Goal: Transaction & Acquisition: Purchase product/service

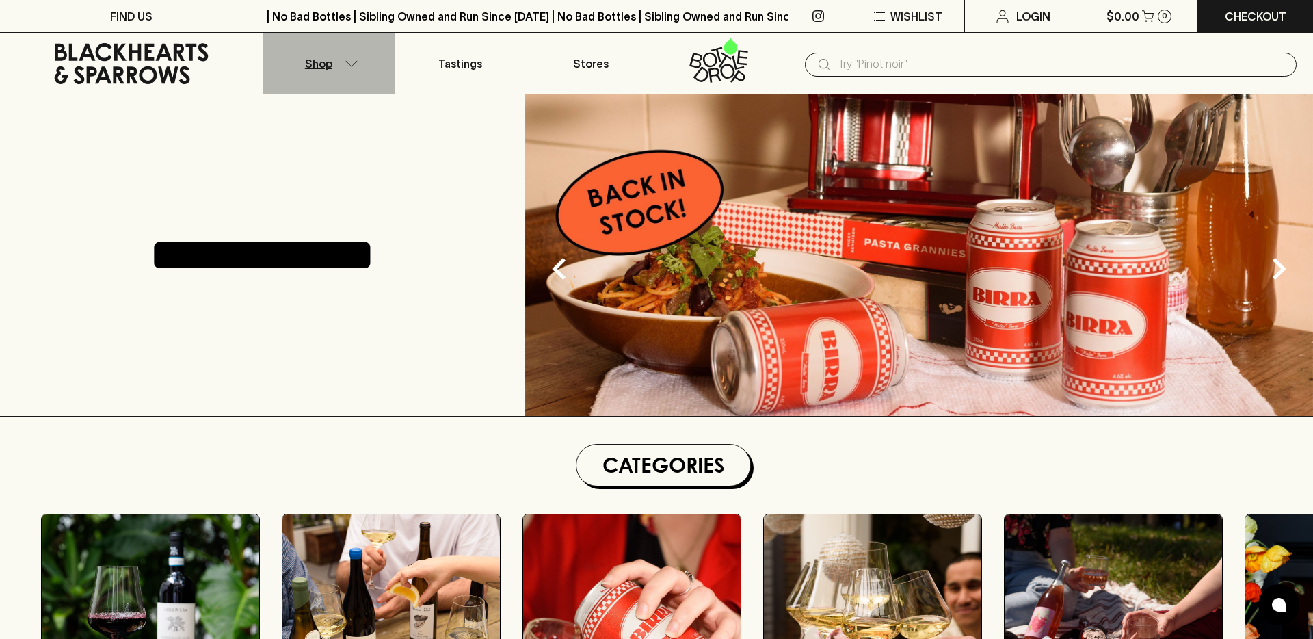
click at [347, 66] on icon "button" at bounding box center [352, 63] width 14 height 7
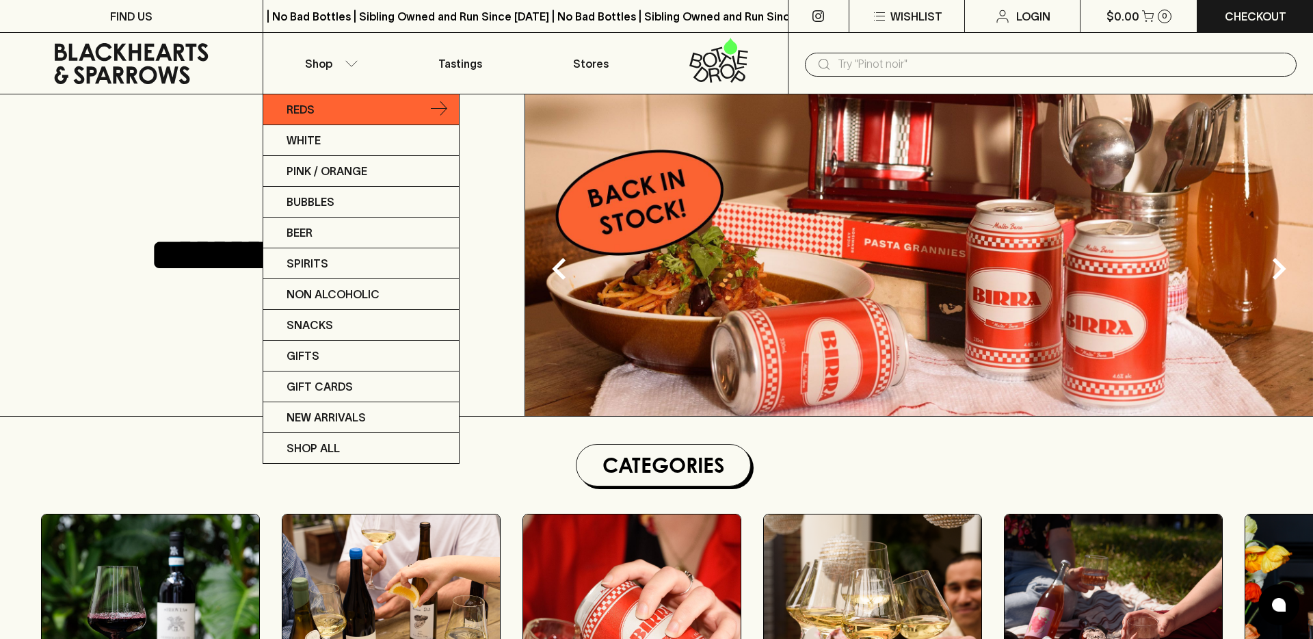
click at [316, 105] on link "Reds" at bounding box center [361, 109] width 196 height 31
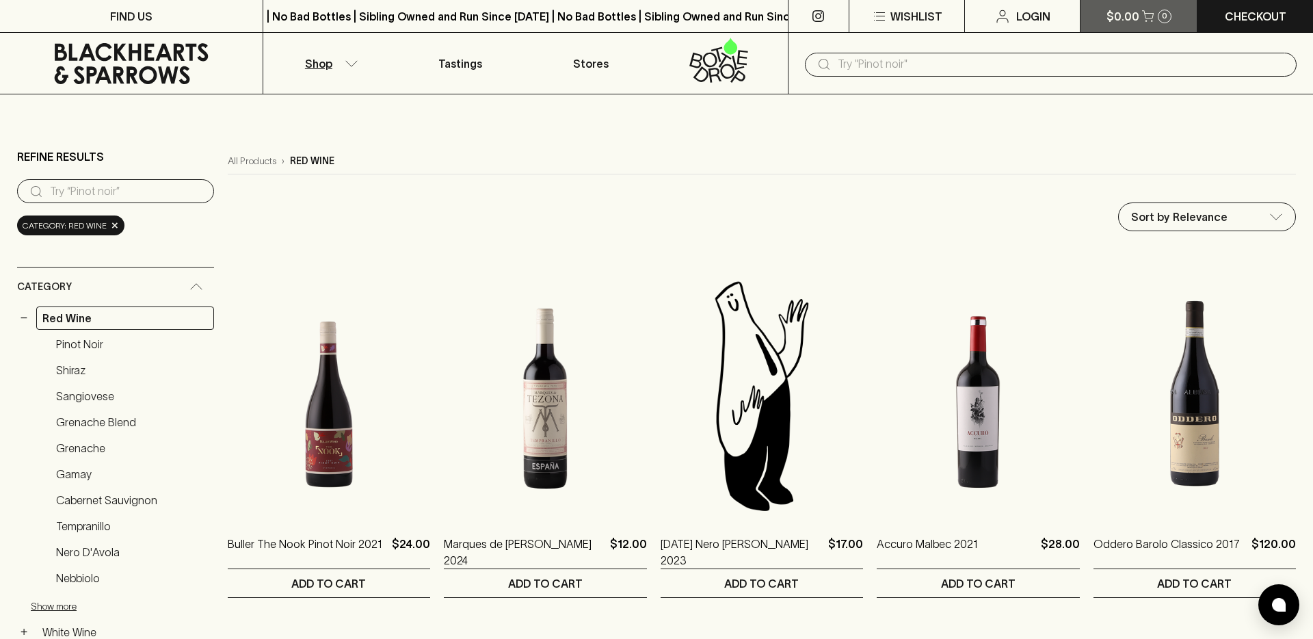
click at [1173, 17] on button "$0.00 0" at bounding box center [1138, 16] width 116 height 32
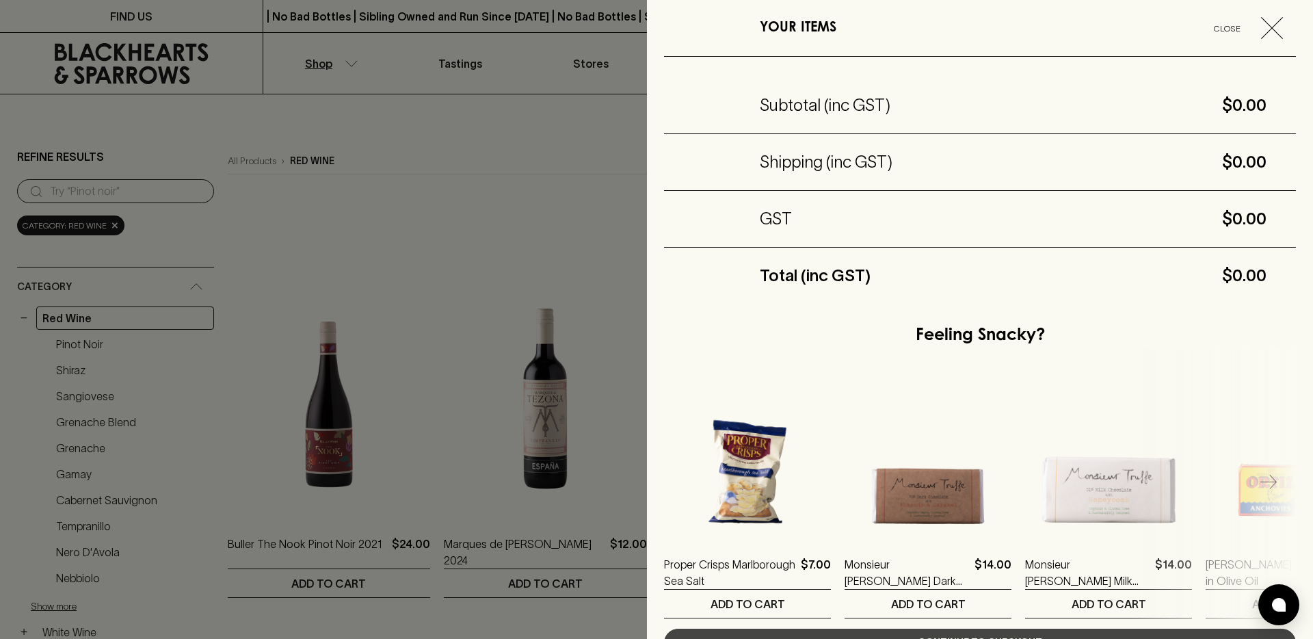
scroll to position [90, 0]
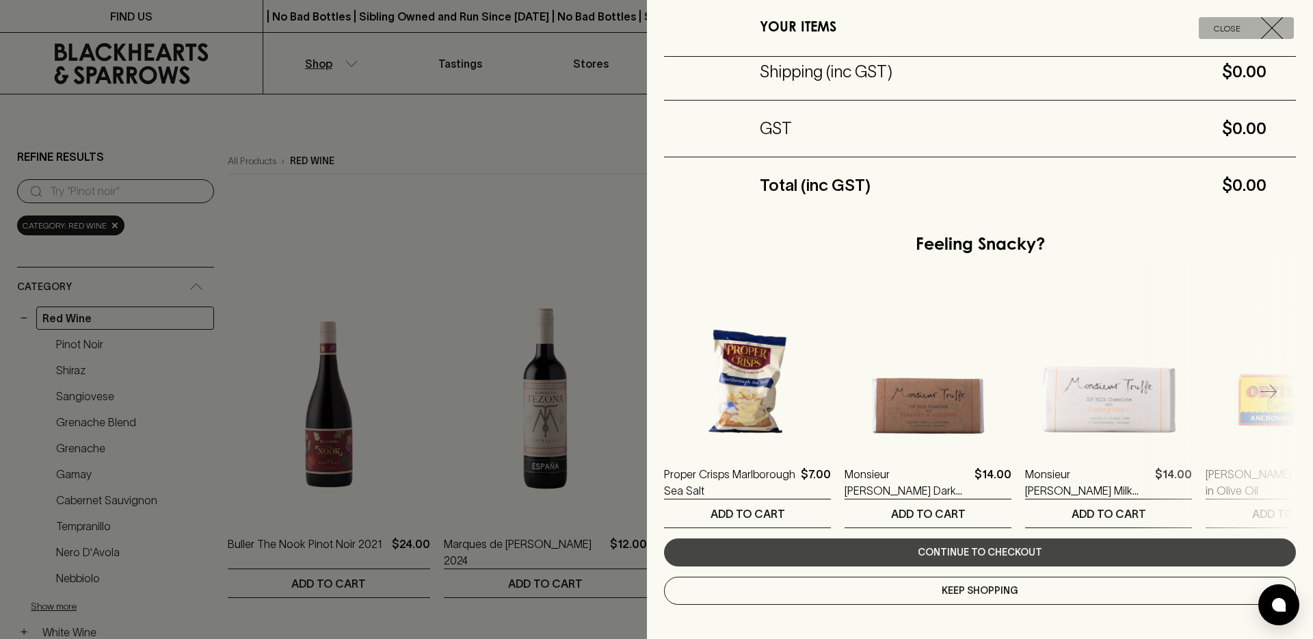
click at [1261, 23] on icon "button" at bounding box center [1272, 28] width 22 height 22
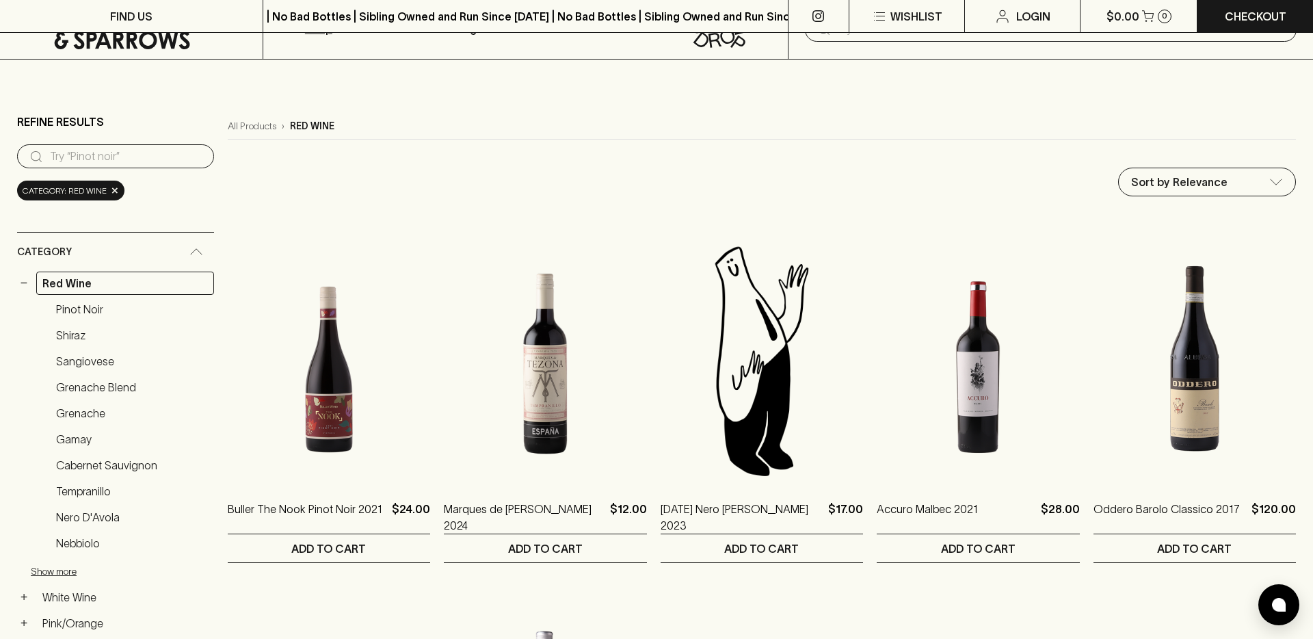
scroll to position [0, 0]
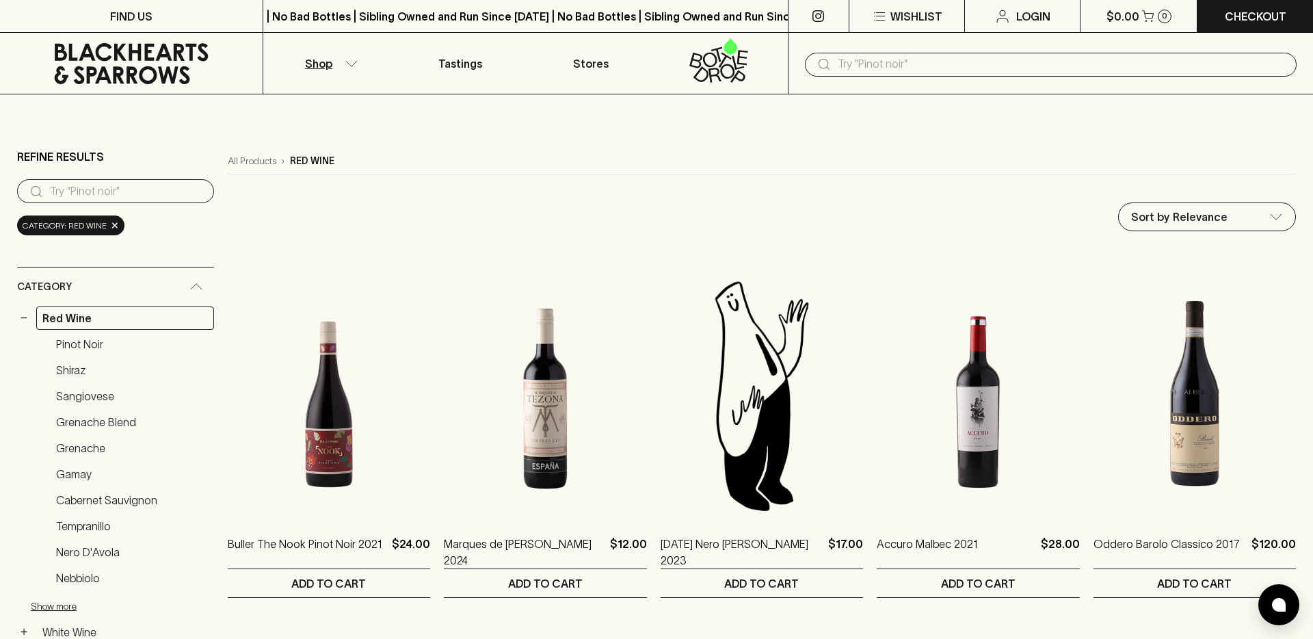
click at [321, 60] on p "Shop" at bounding box center [318, 63] width 27 height 16
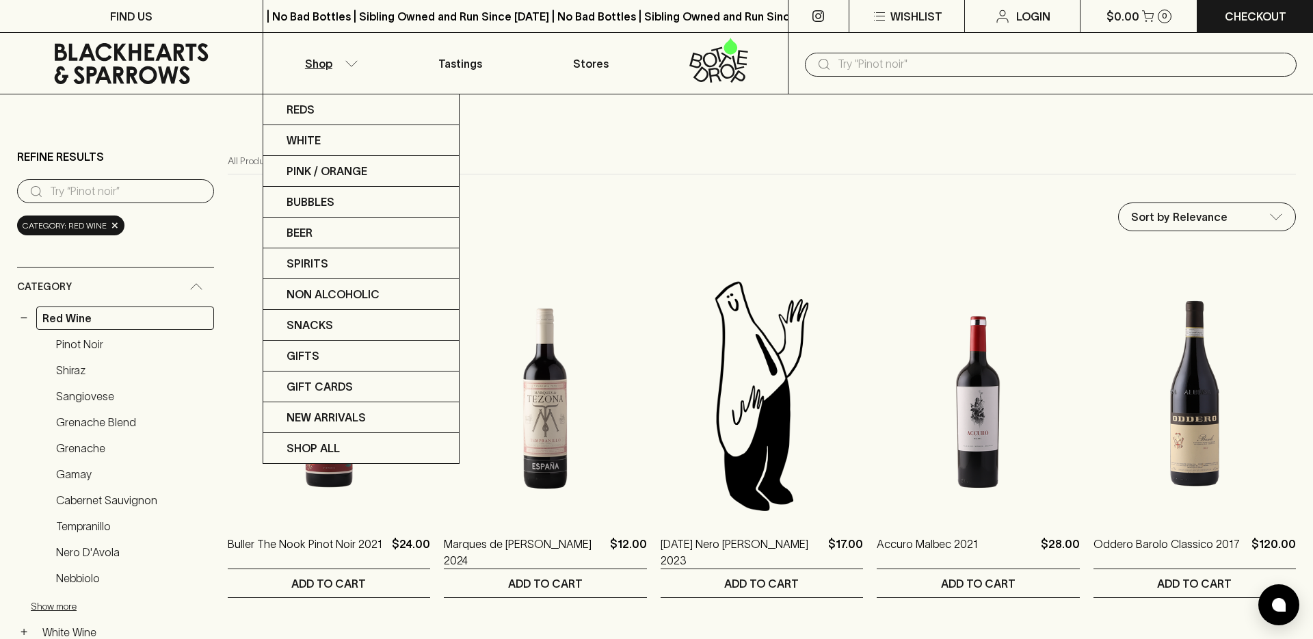
drag, startPoint x: 661, startPoint y: 131, endPoint x: 471, endPoint y: 244, distance: 221.4
click at [661, 131] on div at bounding box center [656, 319] width 1313 height 639
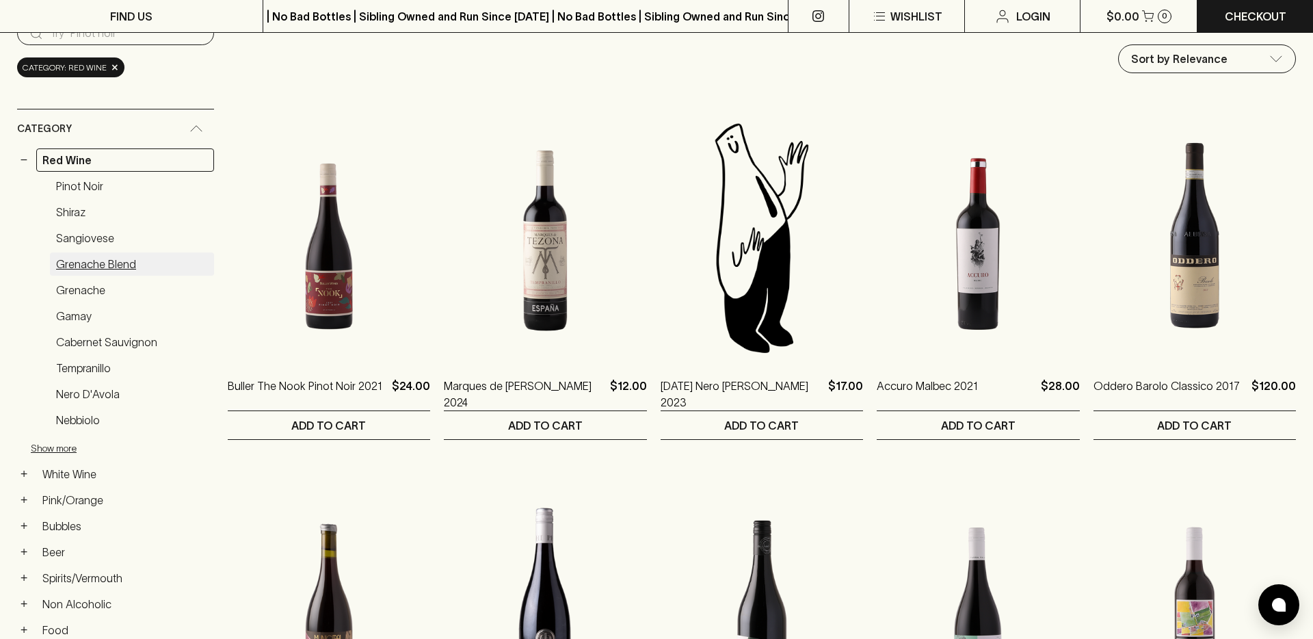
scroll to position [200, 0]
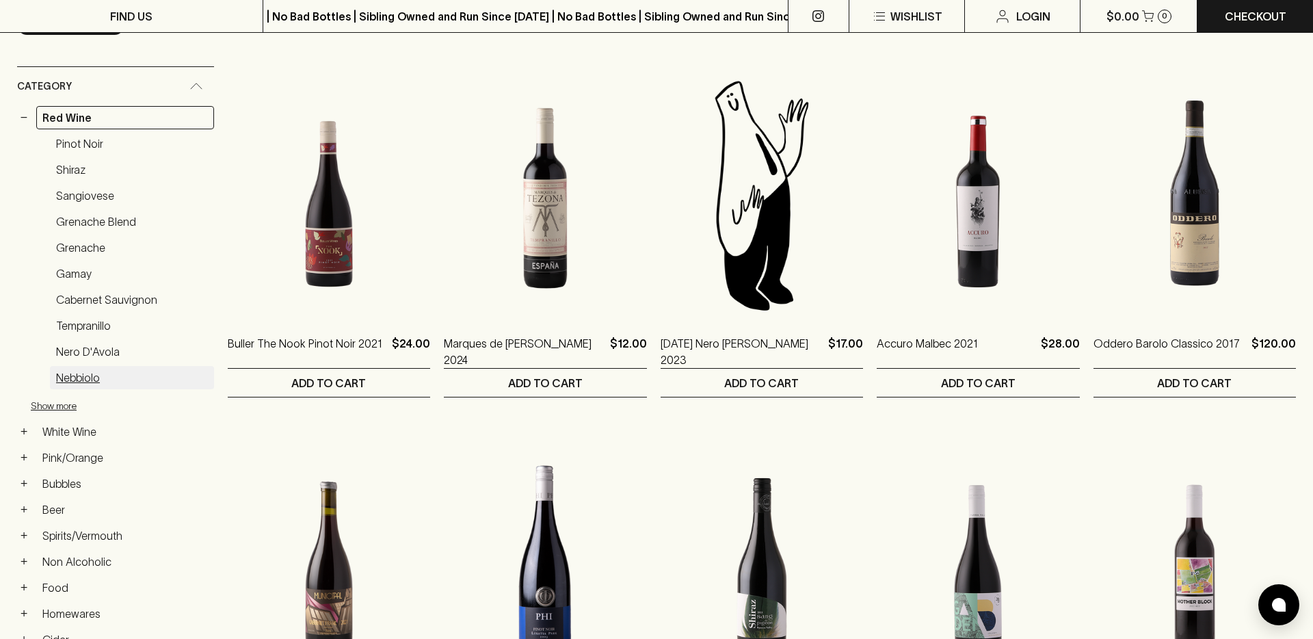
click at [101, 370] on link "Nebbiolo" at bounding box center [132, 377] width 164 height 23
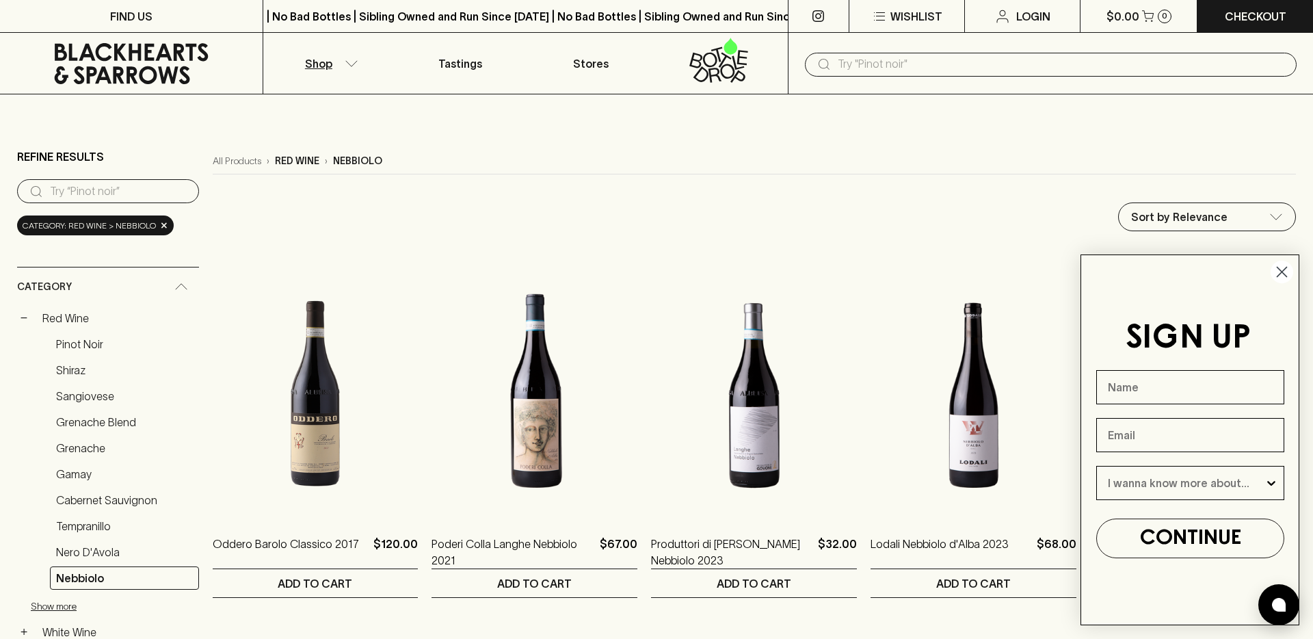
click at [1284, 278] on circle "Close dialog" at bounding box center [1281, 272] width 23 height 23
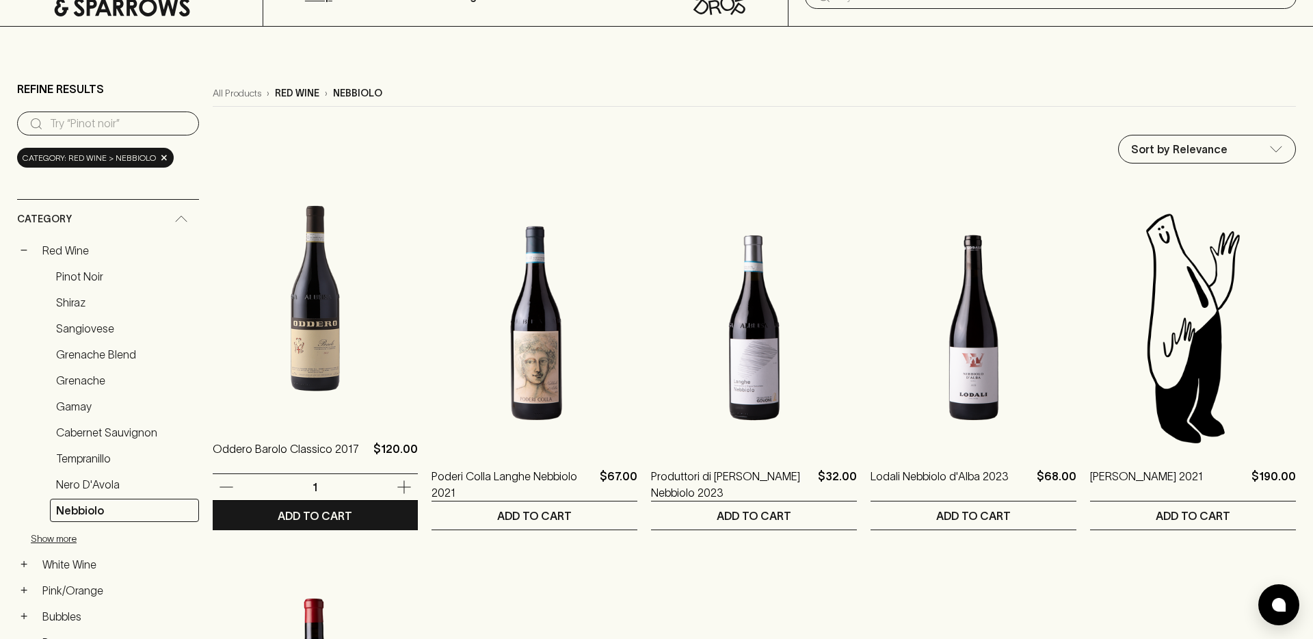
scroll to position [61, 0]
